Goal: Task Accomplishment & Management: Manage account settings

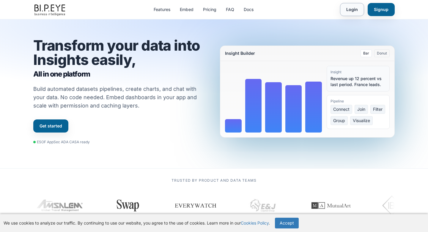
click at [352, 7] on link "Login" at bounding box center [352, 9] width 24 height 13
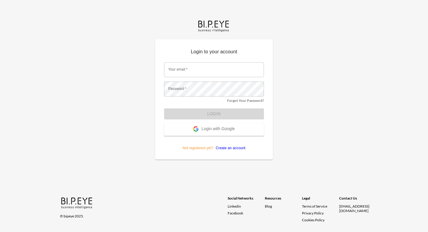
click at [225, 131] on span "Login with Google" at bounding box center [218, 129] width 33 height 6
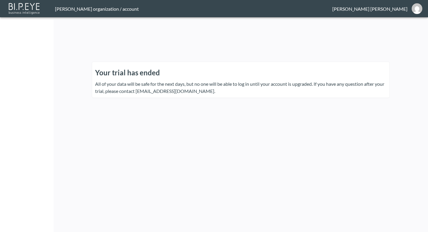
click at [94, 15] on header "James Marley organization / account James Marley" at bounding box center [214, 8] width 428 height 17
drag, startPoint x: 114, startPoint y: 9, endPoint x: 283, endPoint y: 9, distance: 169.2
click at [178, 9] on div "James Marley organization / account" at bounding box center [193, 9] width 277 height 6
drag, startPoint x: 395, startPoint y: 9, endPoint x: 411, endPoint y: 9, distance: 16.4
click at [411, 9] on header "James Marley organization / account James Marley" at bounding box center [214, 8] width 428 height 17
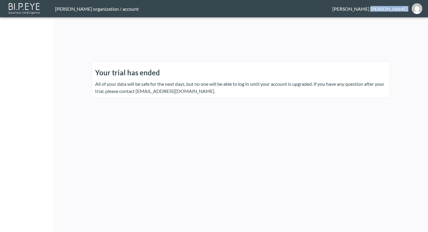
click at [19, 14] on img at bounding box center [24, 7] width 34 height 13
